Goal: Information Seeking & Learning: Learn about a topic

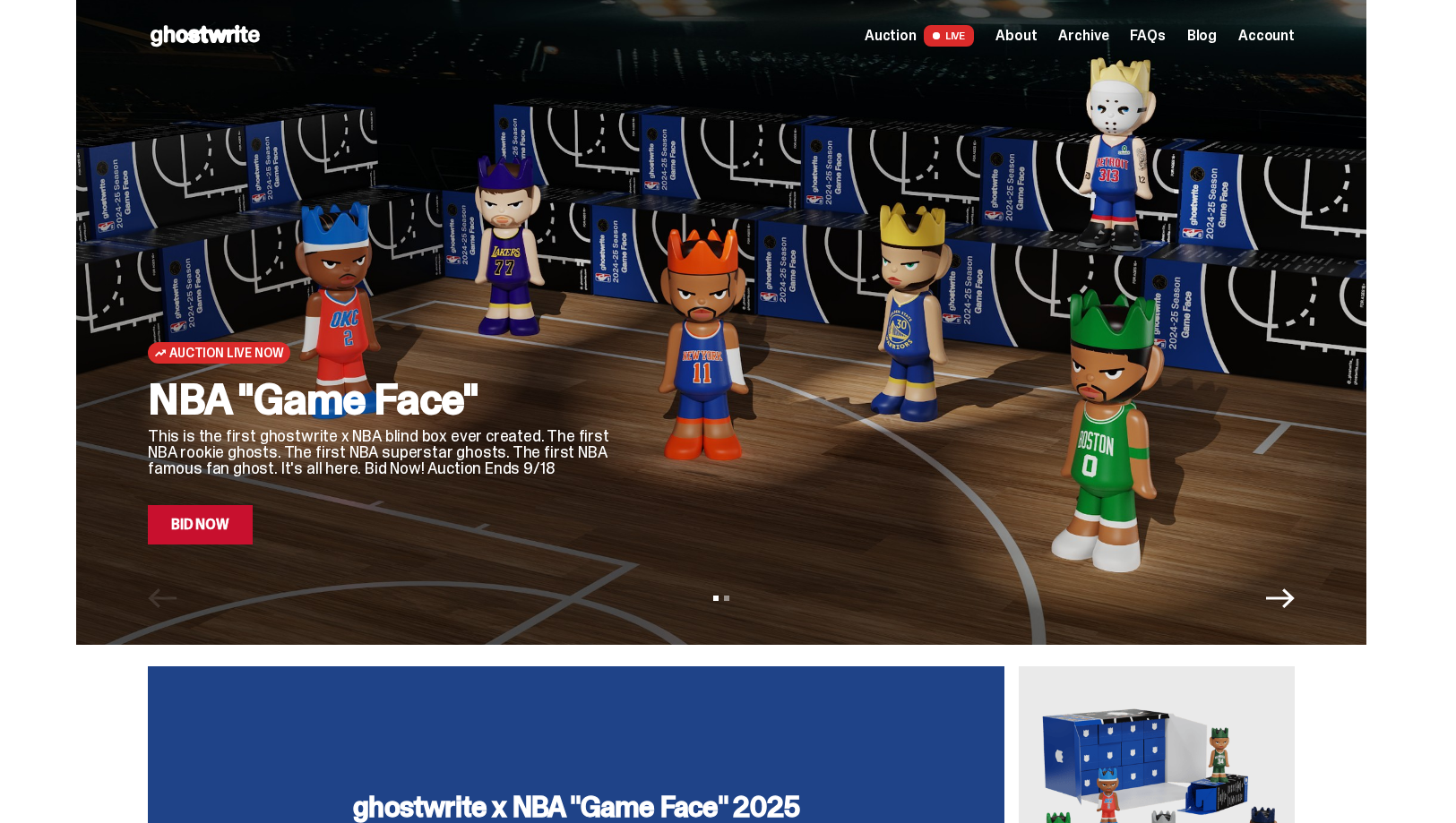
click at [222, 514] on link "Bid Now" at bounding box center [201, 525] width 105 height 40
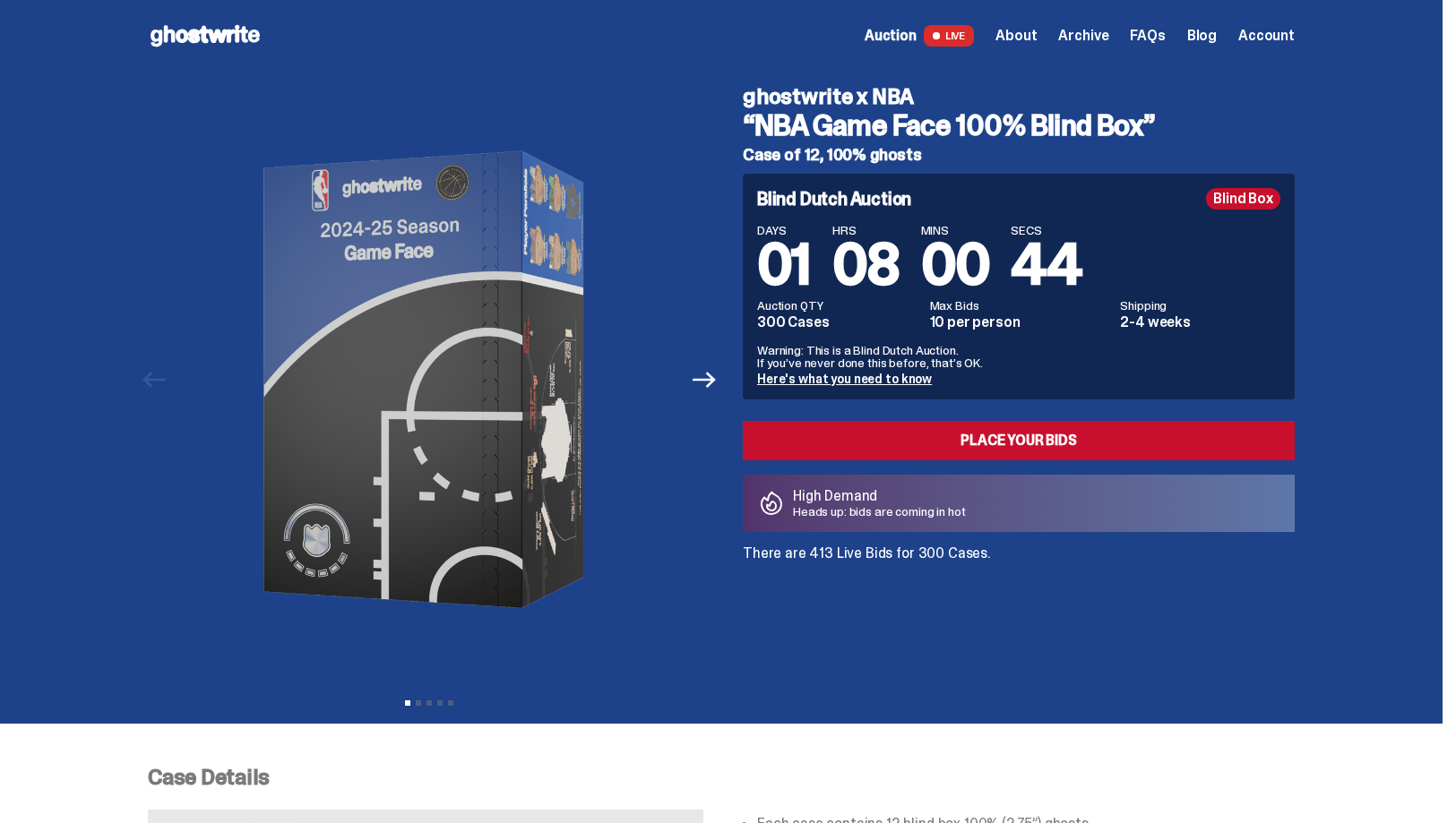
click at [1100, 38] on span "Archive" at bounding box center [1084, 36] width 50 height 15
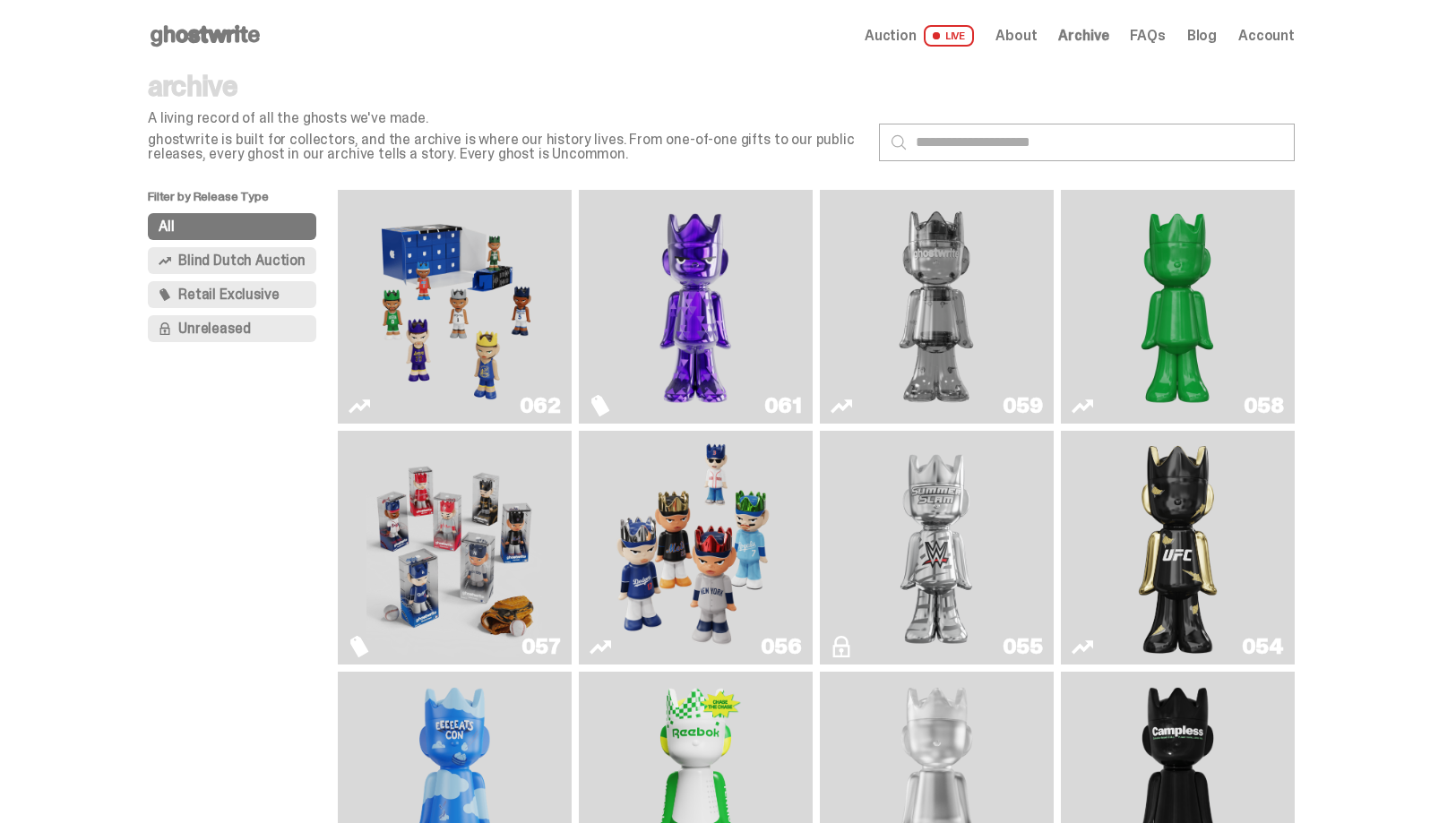
click at [258, 292] on span "Retail Exclusive" at bounding box center [229, 294] width 101 height 15
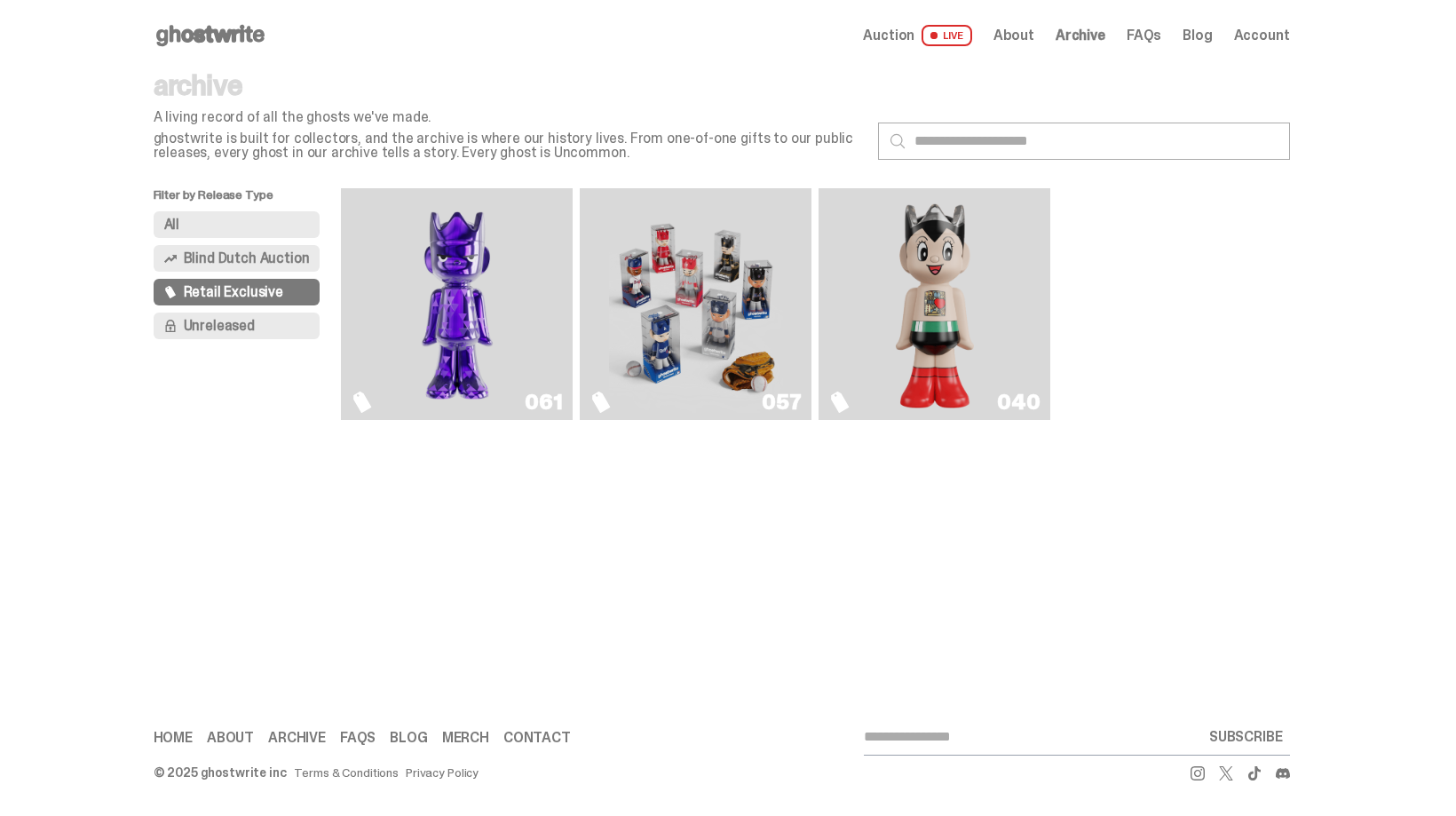
click at [991, 298] on link "040" at bounding box center [934, 304] width 210 height 218
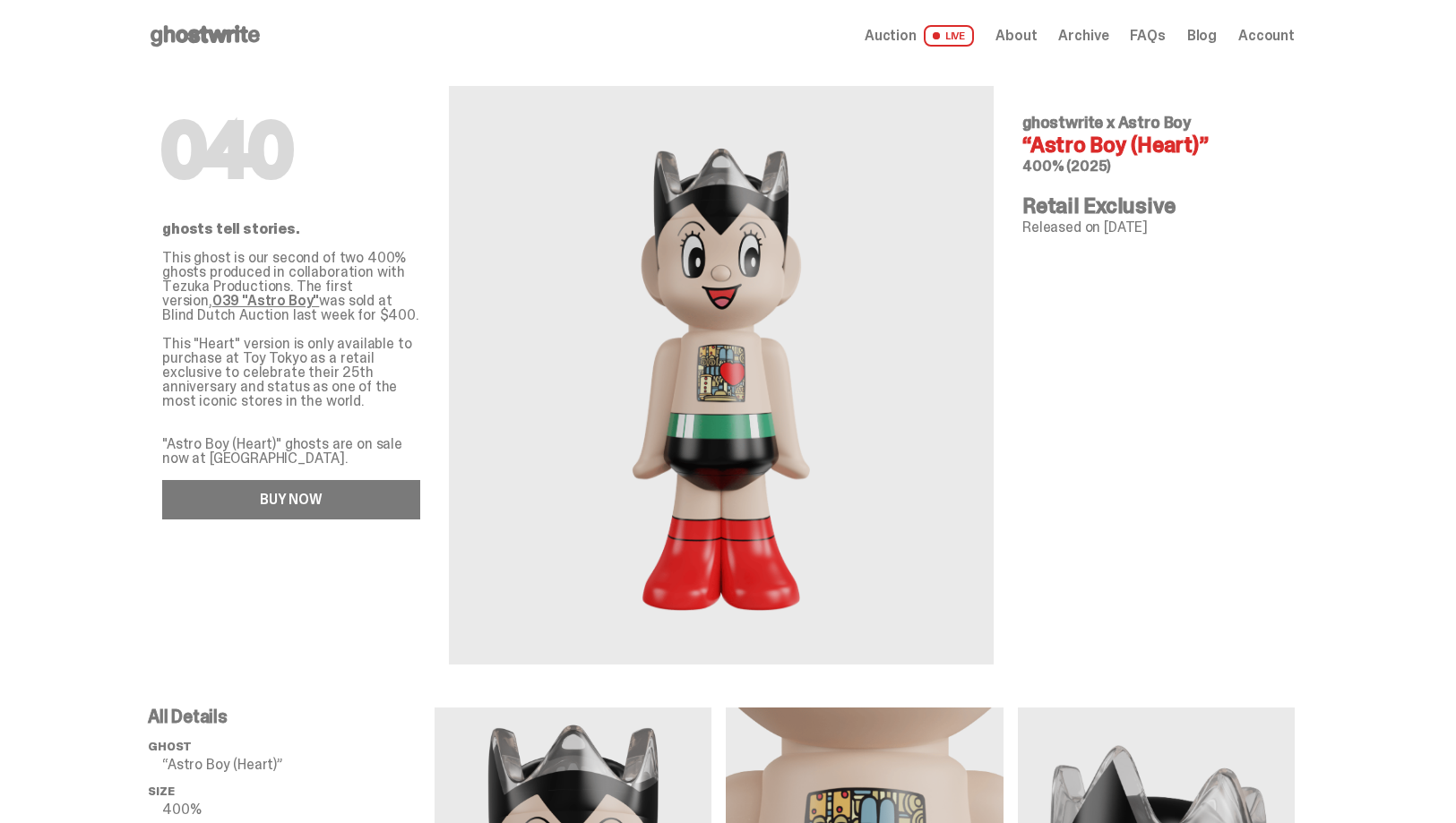
click at [255, 505] on link "BUY NOW" at bounding box center [291, 500] width 258 height 40
click at [1085, 43] on span "Archive" at bounding box center [1084, 36] width 50 height 15
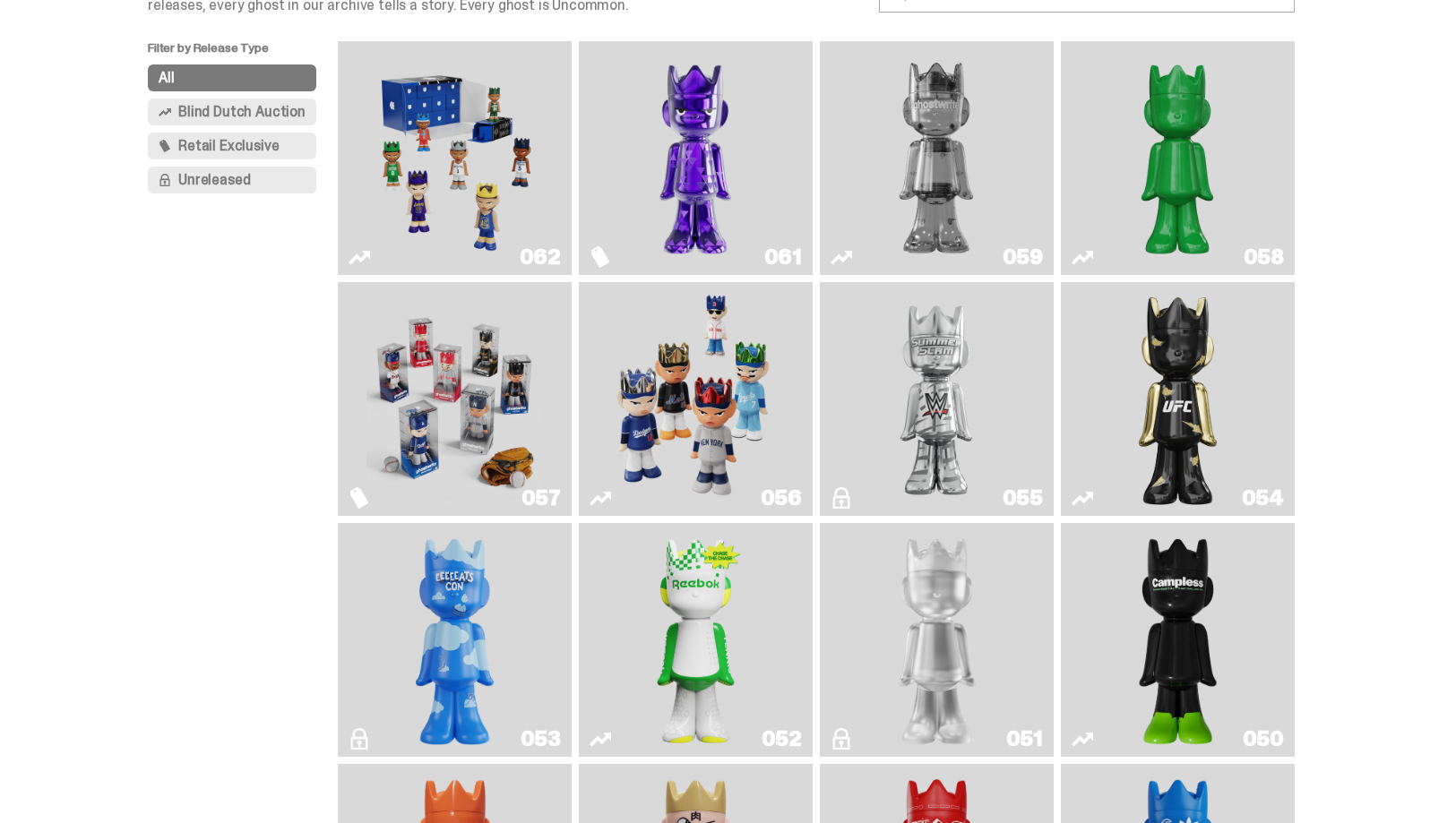
scroll to position [287, 0]
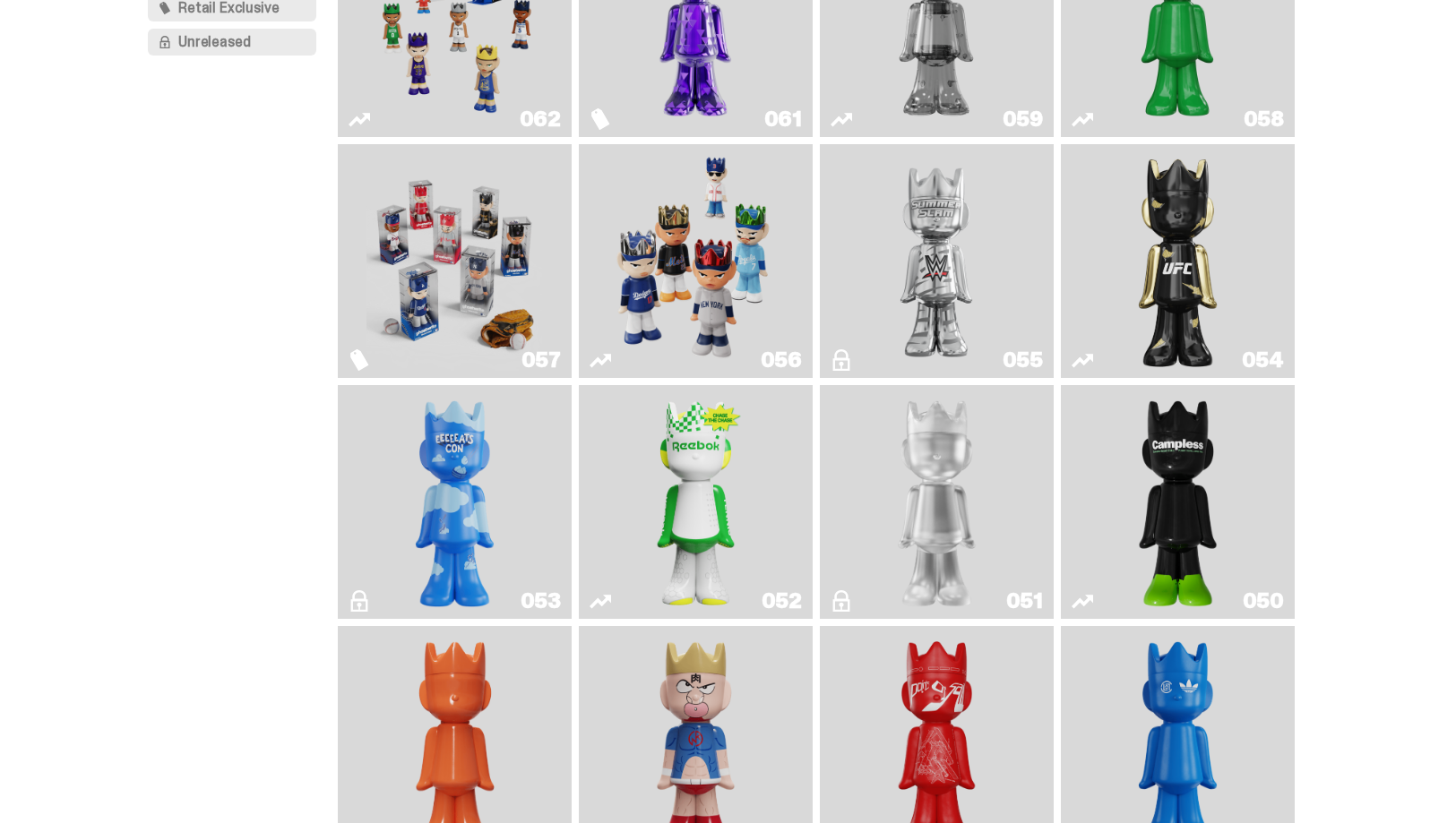
click at [896, 299] on img "I Was There SummerSlam" at bounding box center [936, 260] width 175 height 220
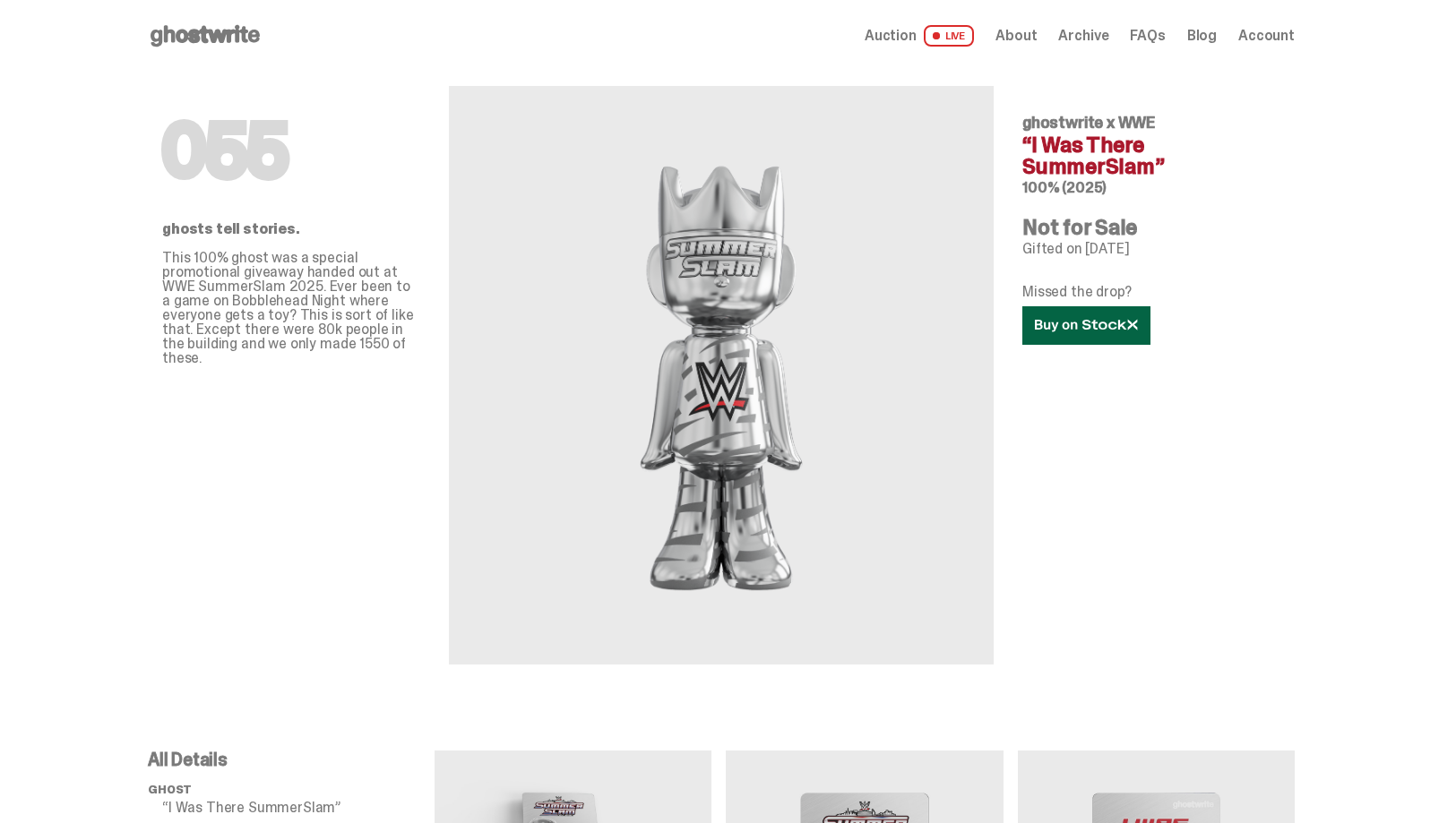
click at [1061, 320] on icon at bounding box center [1087, 325] width 103 height 14
click at [1093, 29] on span "Archive" at bounding box center [1084, 36] width 50 height 15
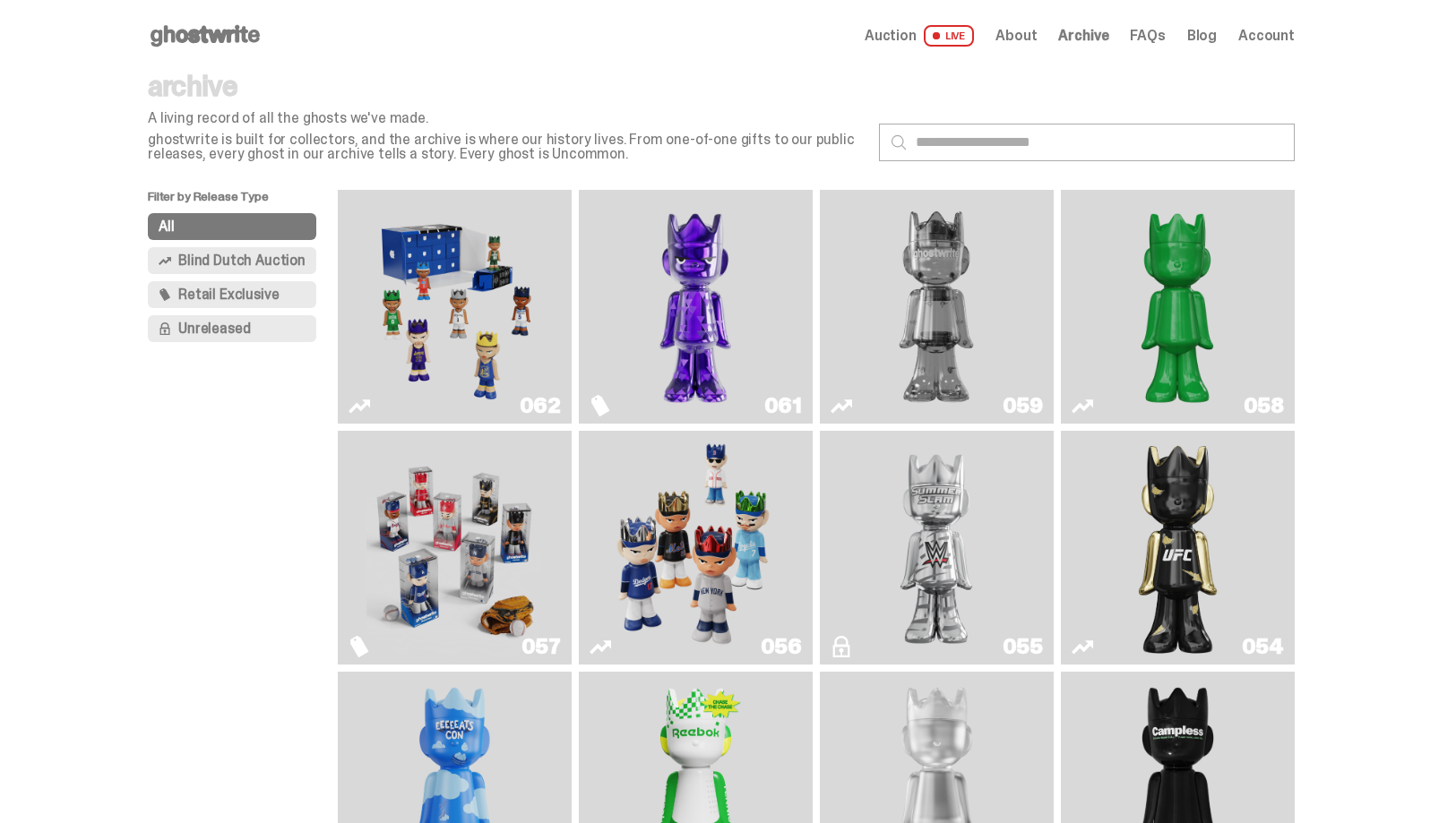
click at [240, 335] on span "Unreleased" at bounding box center [214, 328] width 72 height 15
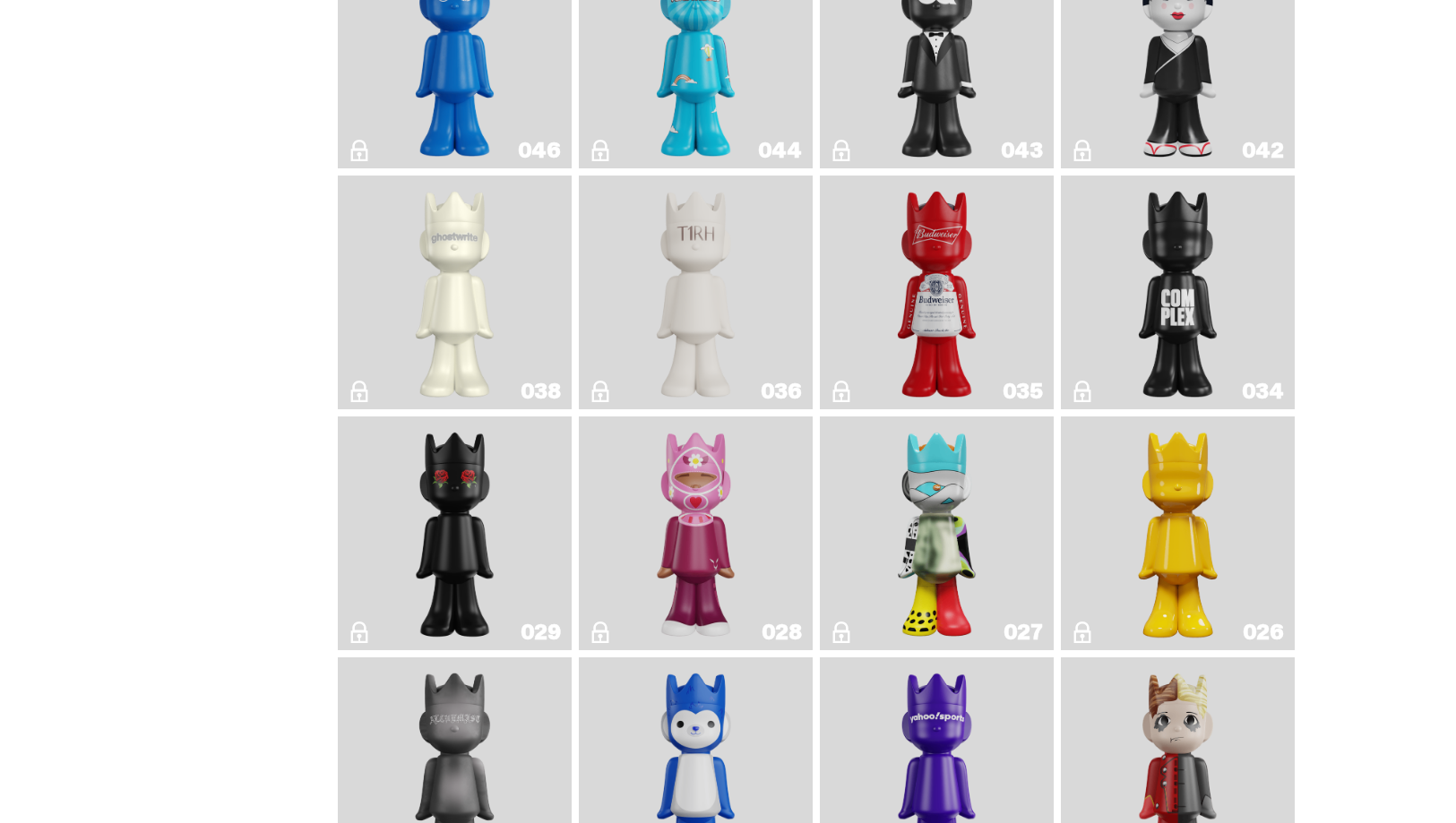
scroll to position [641, 0]
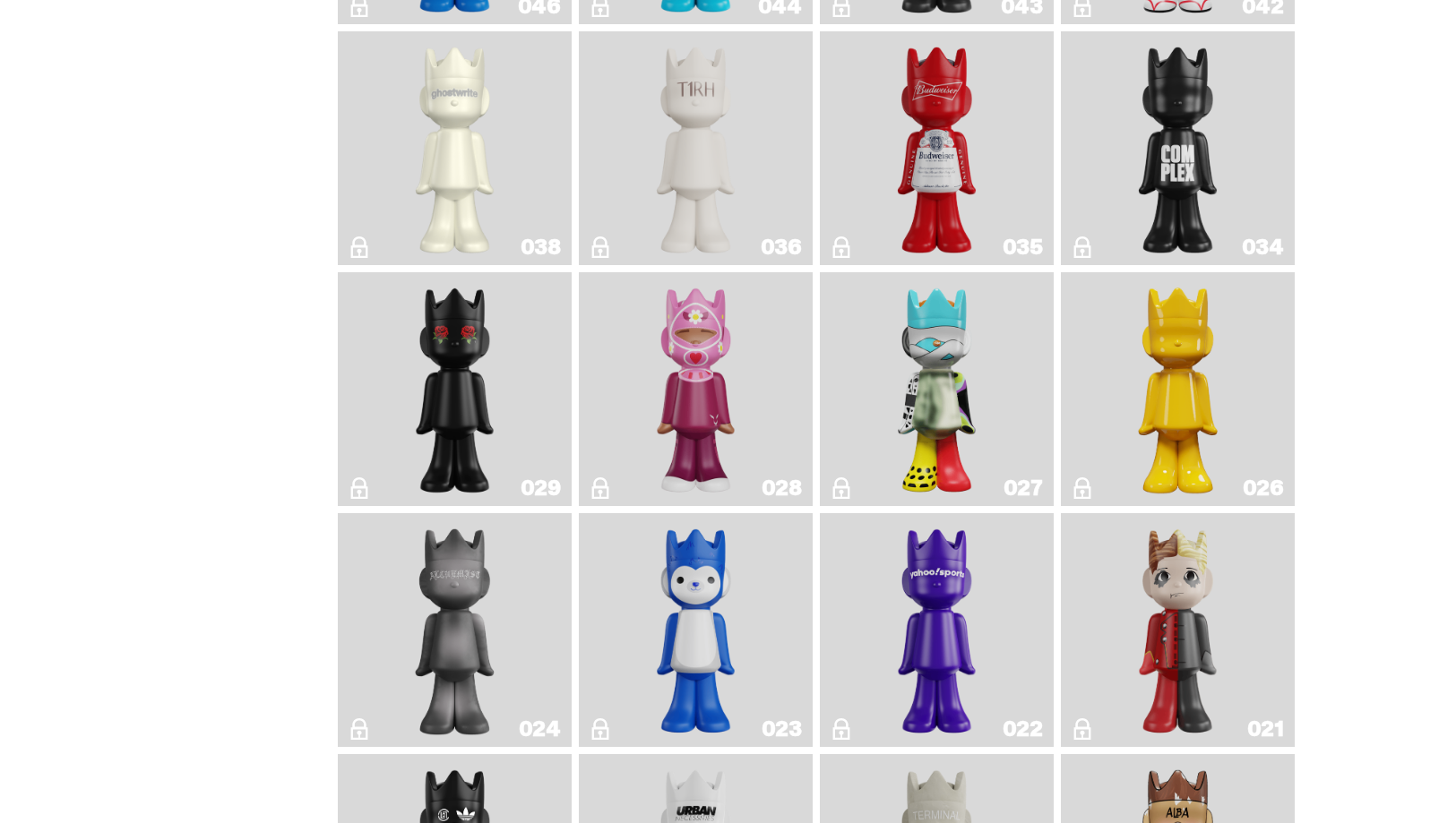
click at [1138, 441] on img "Schrödinger's ghost: New Dawn" at bounding box center [1179, 389] width 124 height 220
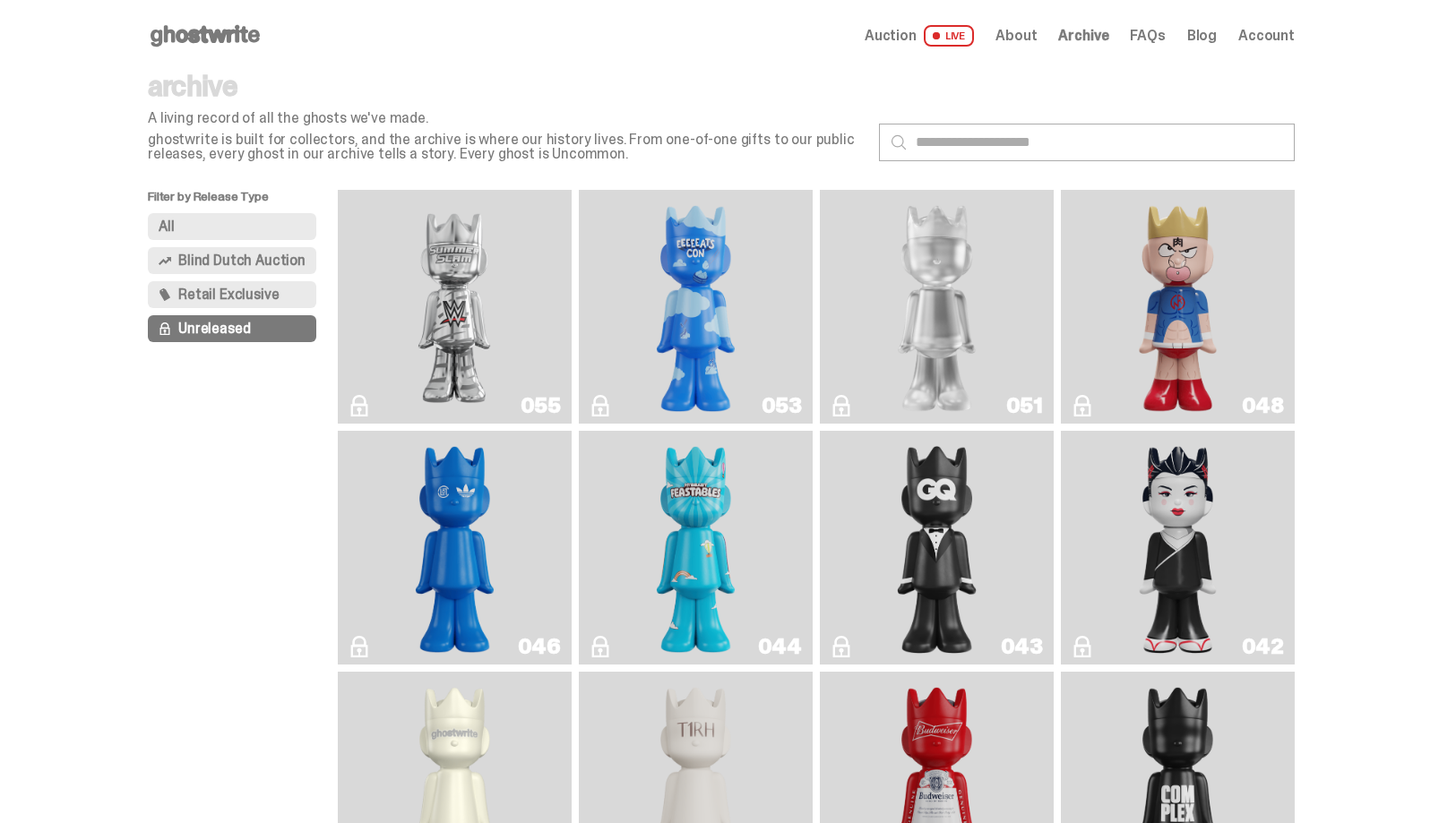
click at [982, 359] on img "LLLoyalty" at bounding box center [938, 307] width 95 height 220
click at [264, 227] on button "All" at bounding box center [232, 227] width 169 height 27
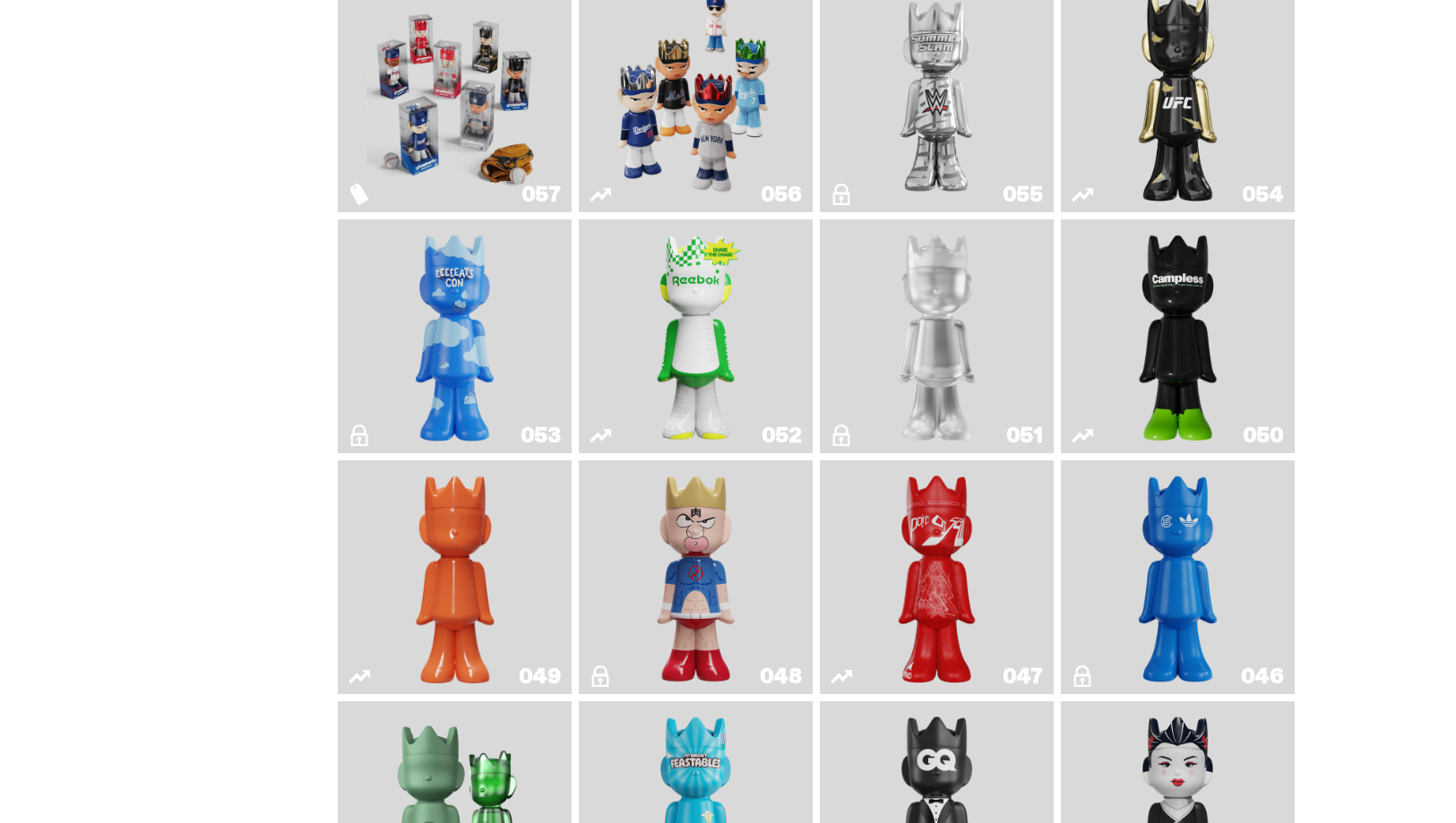
scroll to position [783, 0]
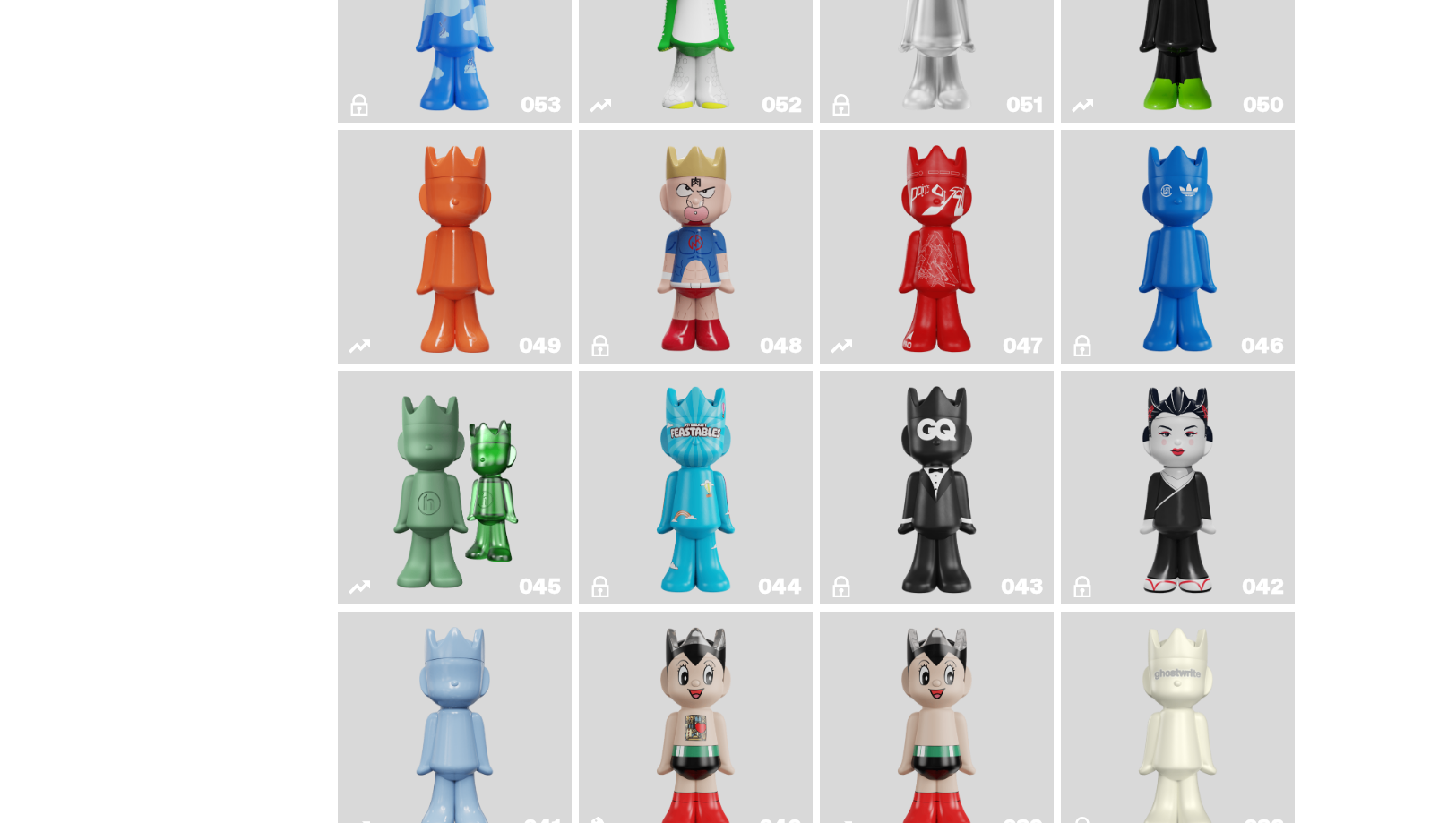
click at [498, 348] on img "Schrödinger's ghost: Orange Vibe" at bounding box center [455, 247] width 95 height 220
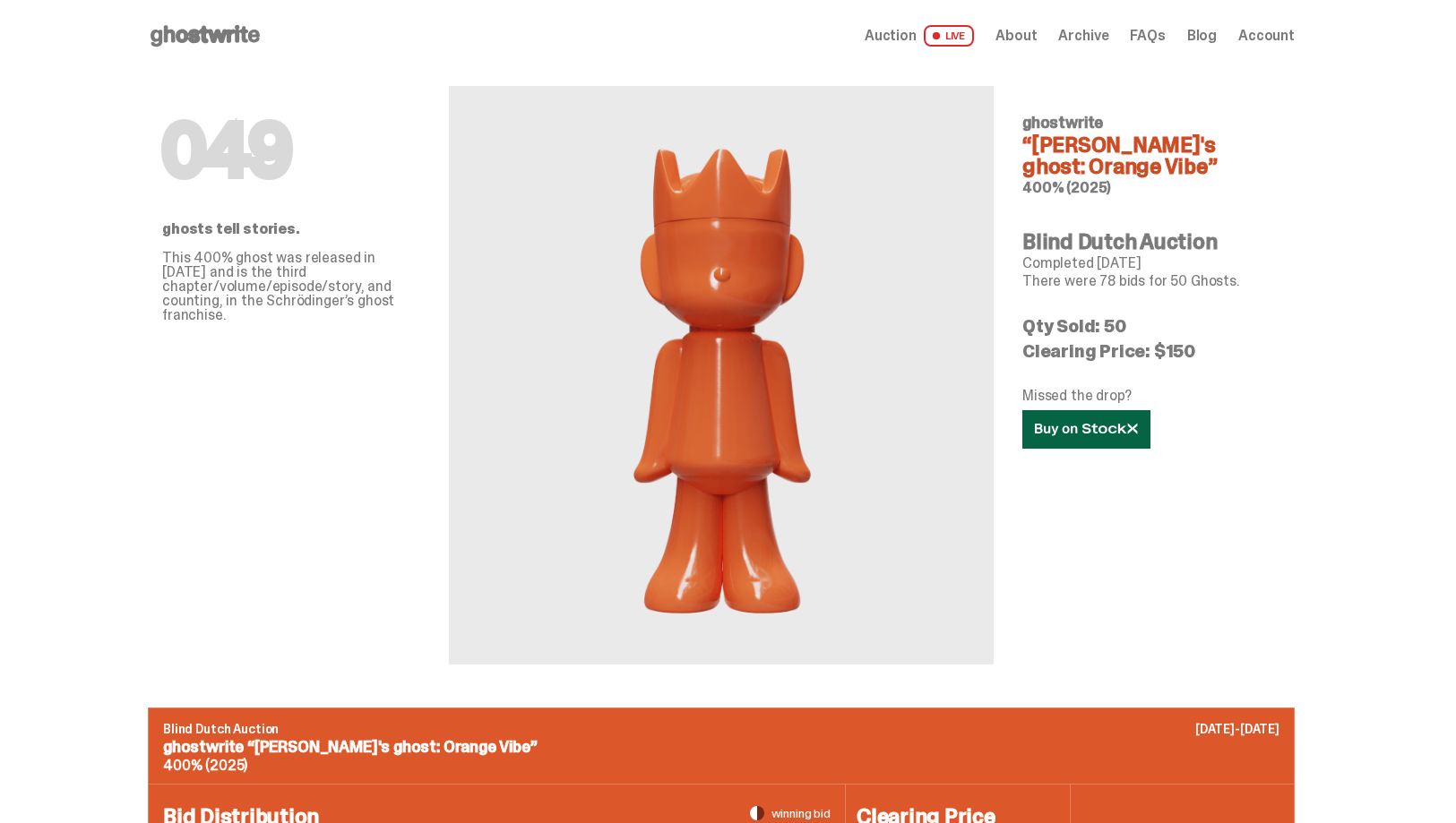
click at [1084, 436] on icon at bounding box center [1087, 430] width 103 height 14
click at [212, 30] on use at bounding box center [204, 36] width 109 height 21
